Goal: Task Accomplishment & Management: Manage account settings

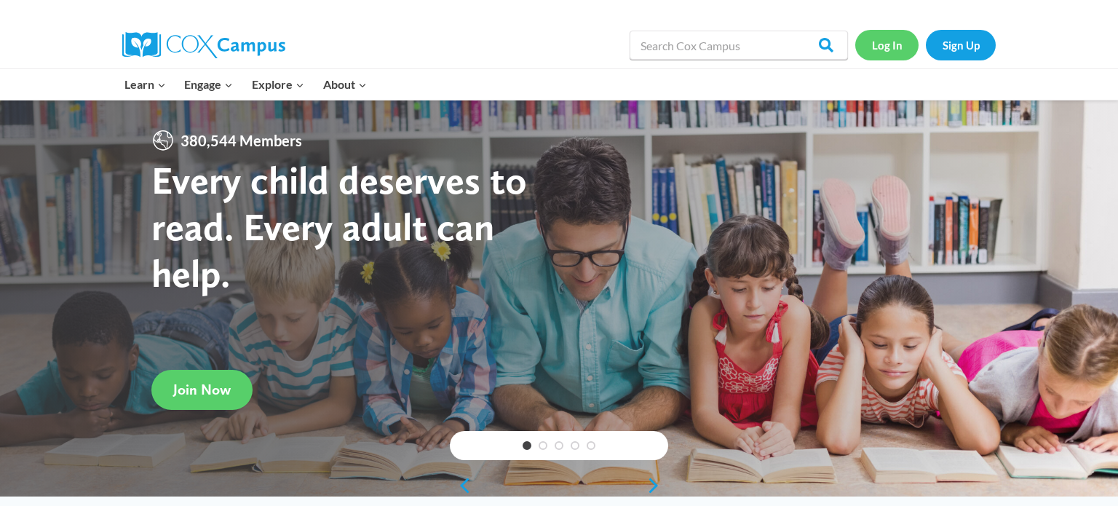
click at [888, 49] on link "Log In" at bounding box center [886, 45] width 63 height 30
click at [899, 37] on link "Log In" at bounding box center [886, 45] width 63 height 30
click at [897, 49] on link "Log In" at bounding box center [886, 45] width 63 height 30
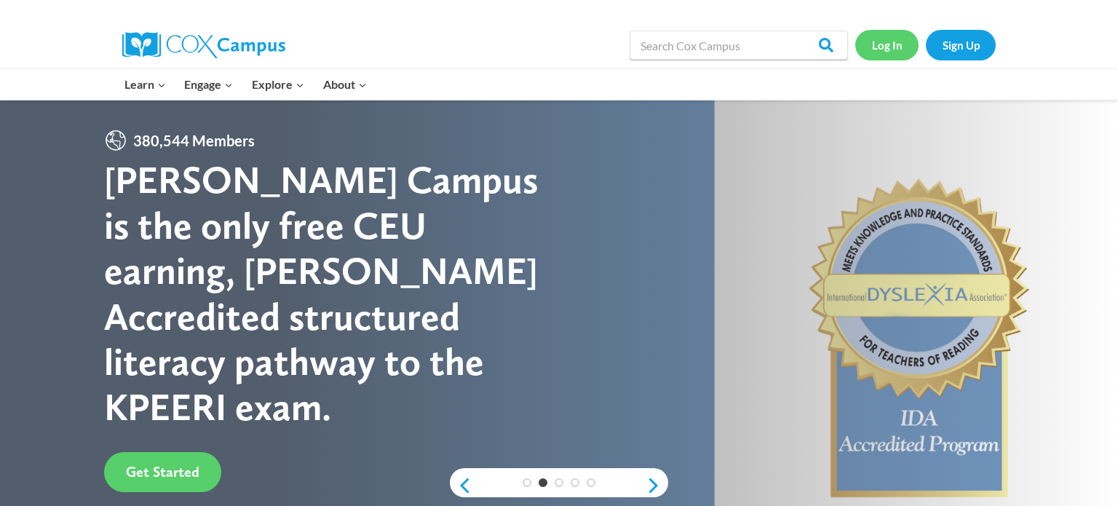
click at [889, 47] on link "Log In" at bounding box center [886, 45] width 63 height 30
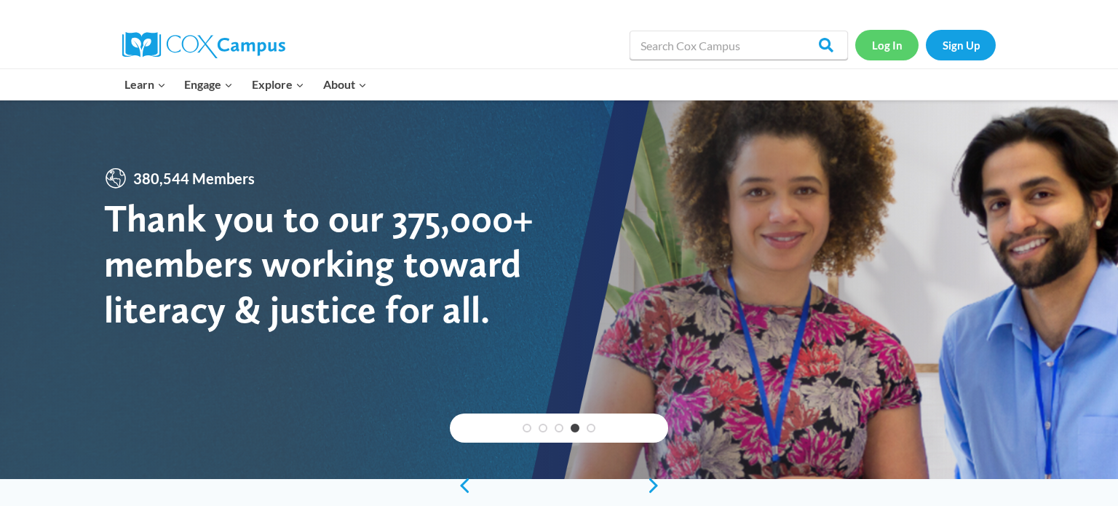
click at [891, 40] on link "Log In" at bounding box center [886, 45] width 63 height 30
